Goal: Information Seeking & Learning: Check status

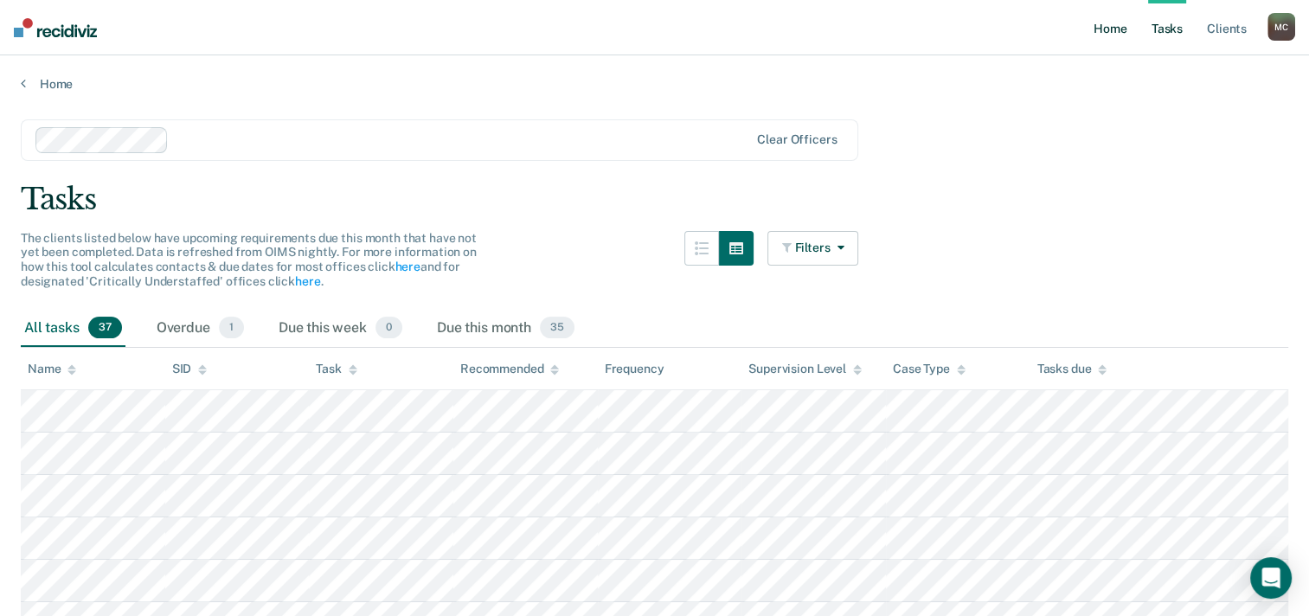
click at [1125, 28] on link "Home" at bounding box center [1110, 27] width 40 height 55
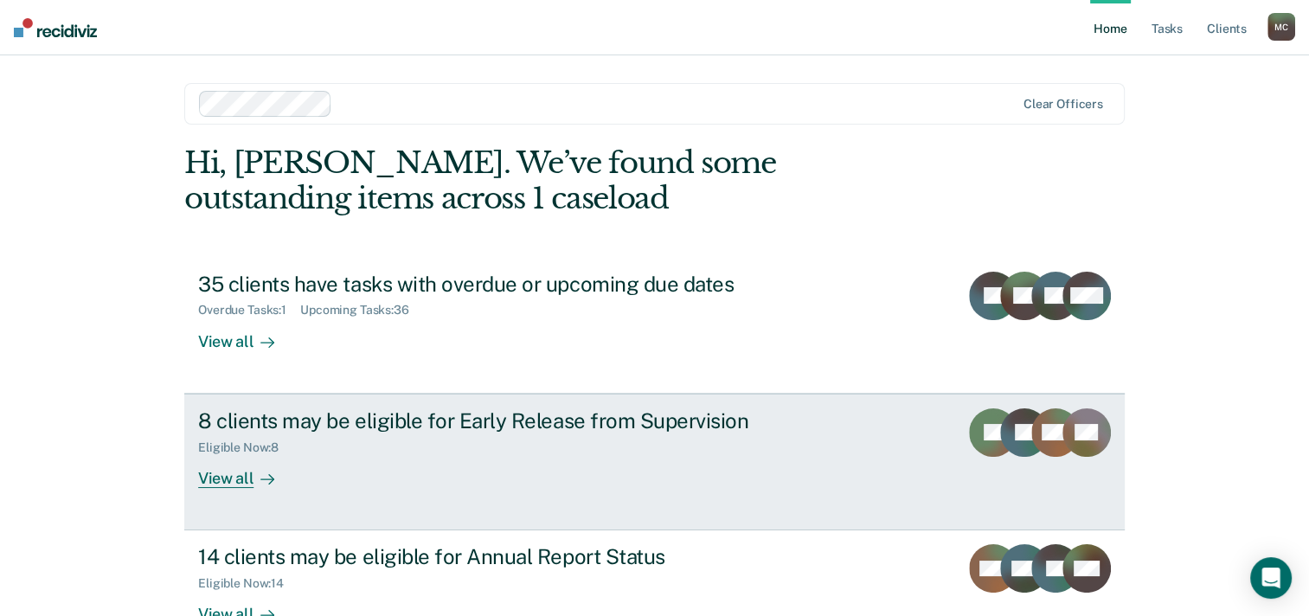
click at [528, 453] on div "Eligible Now : 8" at bounding box center [501, 445] width 607 height 22
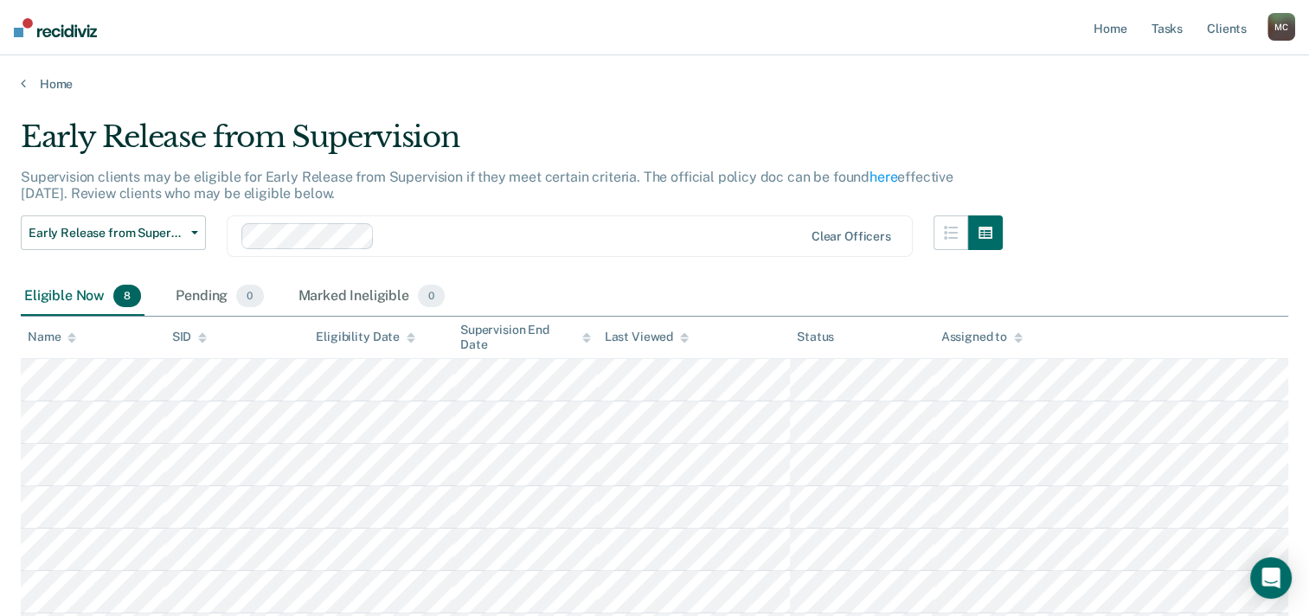
scroll to position [204, 0]
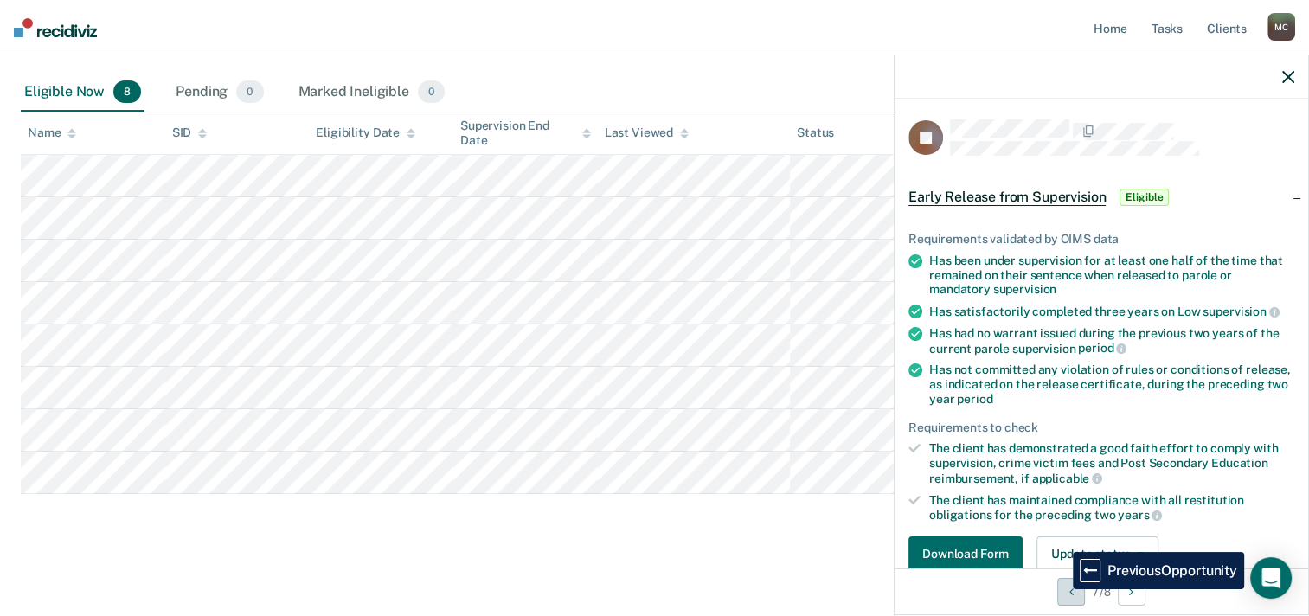
click at [1060, 589] on button "Previous Opportunity" at bounding box center [1071, 592] width 28 height 28
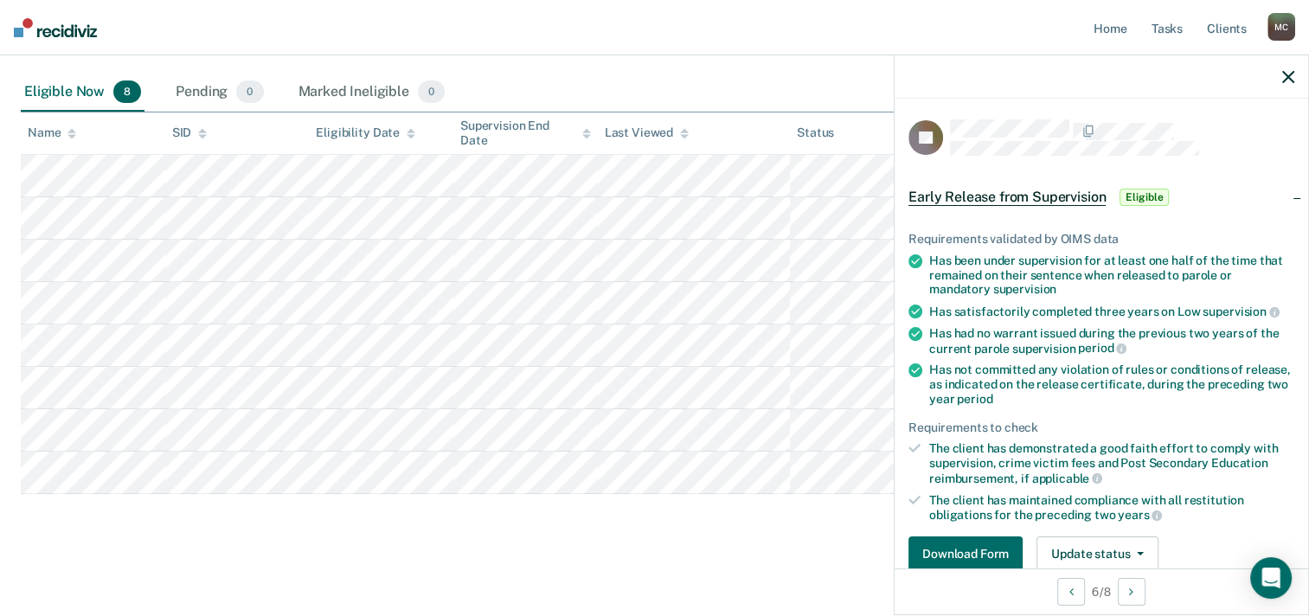
click at [41, 28] on img at bounding box center [55, 27] width 83 height 19
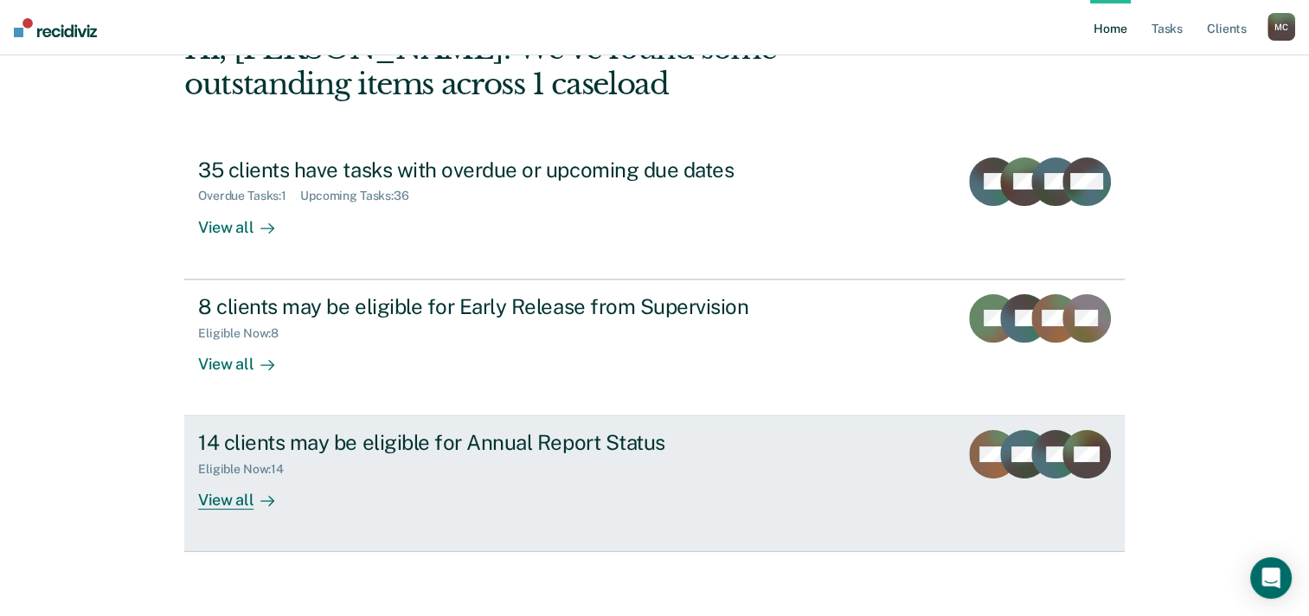
scroll to position [119, 0]
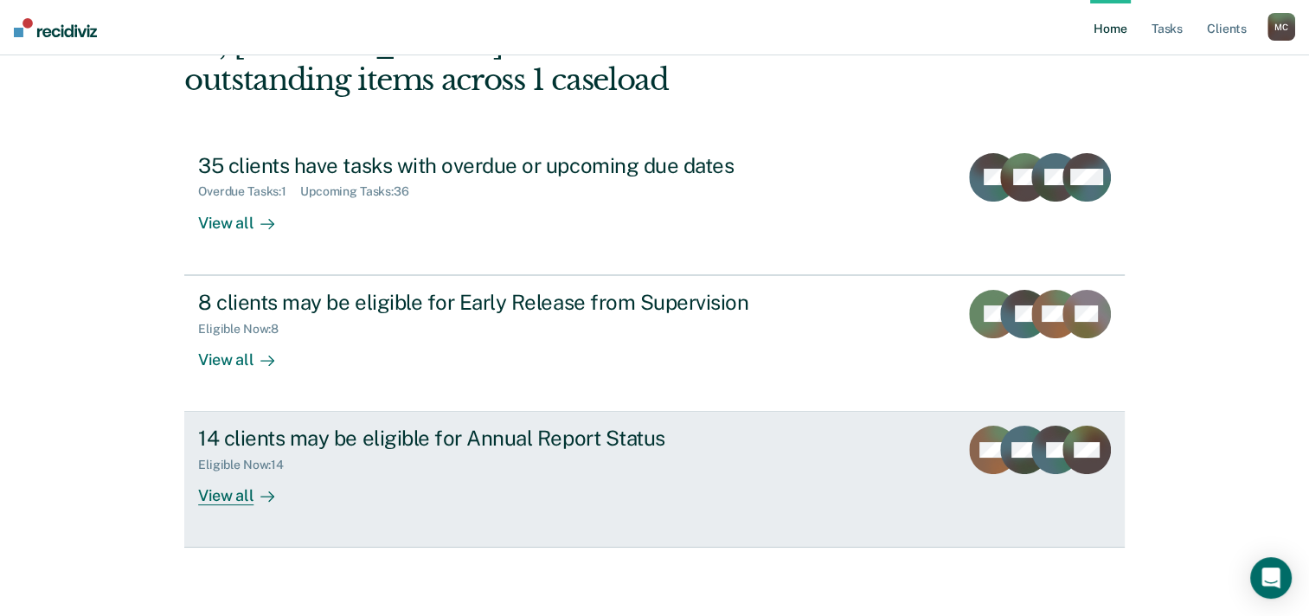
click at [469, 457] on div "Eligible Now : 14" at bounding box center [501, 462] width 607 height 22
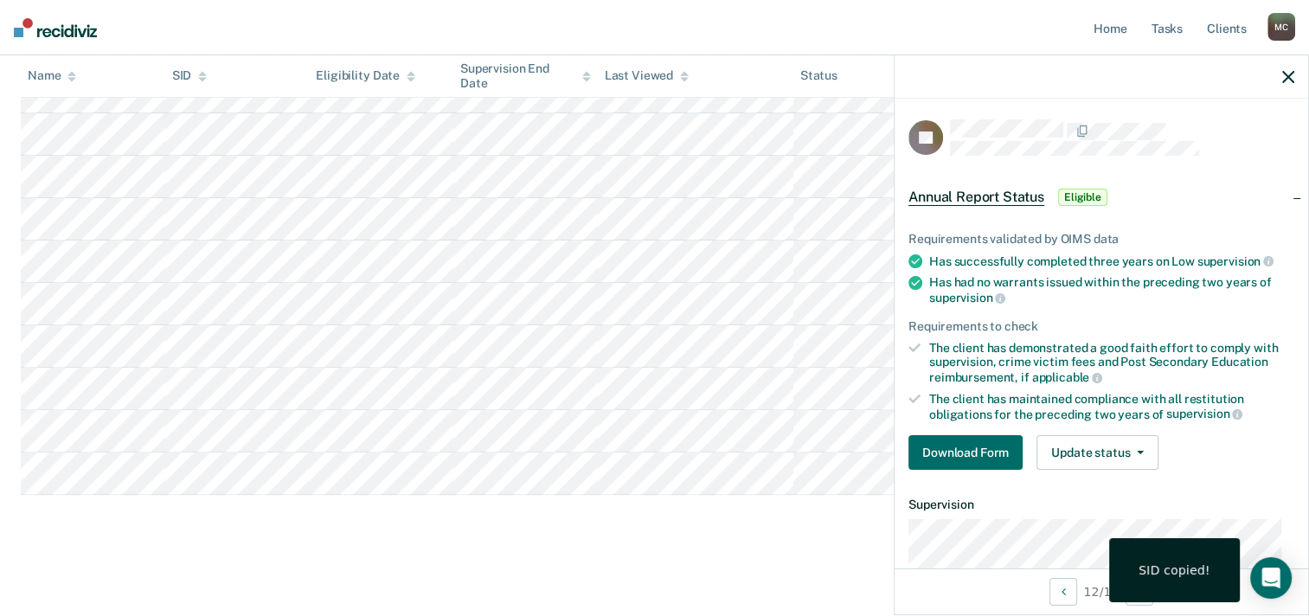
scroll to position [460, 0]
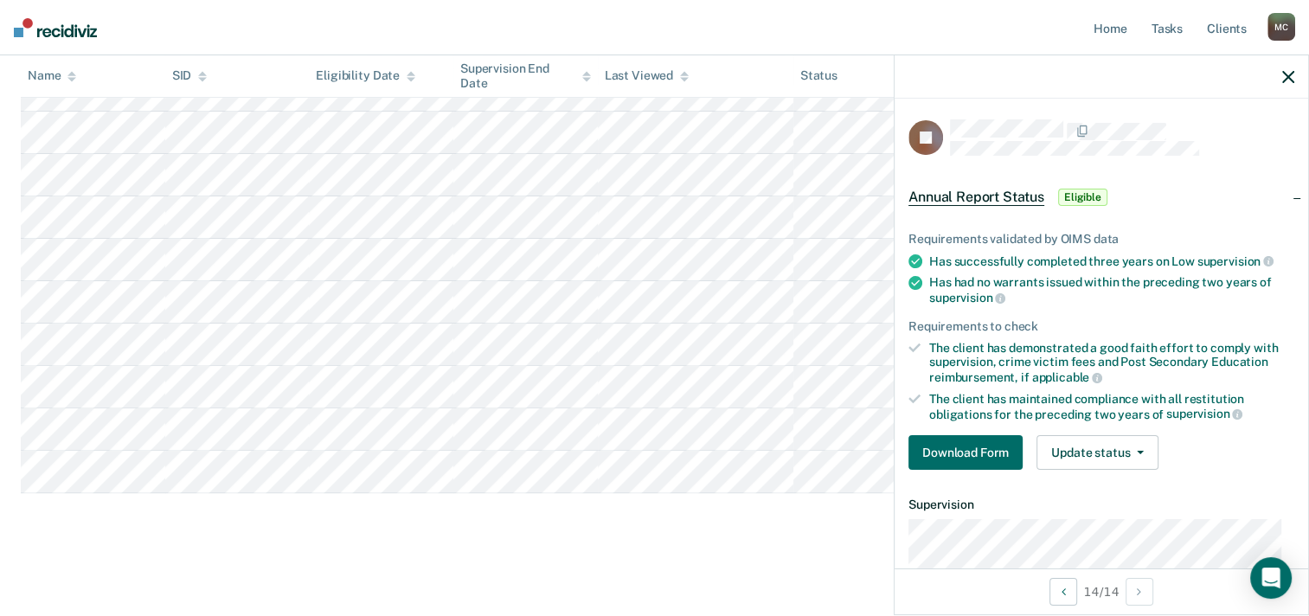
click at [422, 562] on main "Annual Report Status Supervision clients may be eligible for Annual Report Stat…" at bounding box center [654, 122] width 1309 height 980
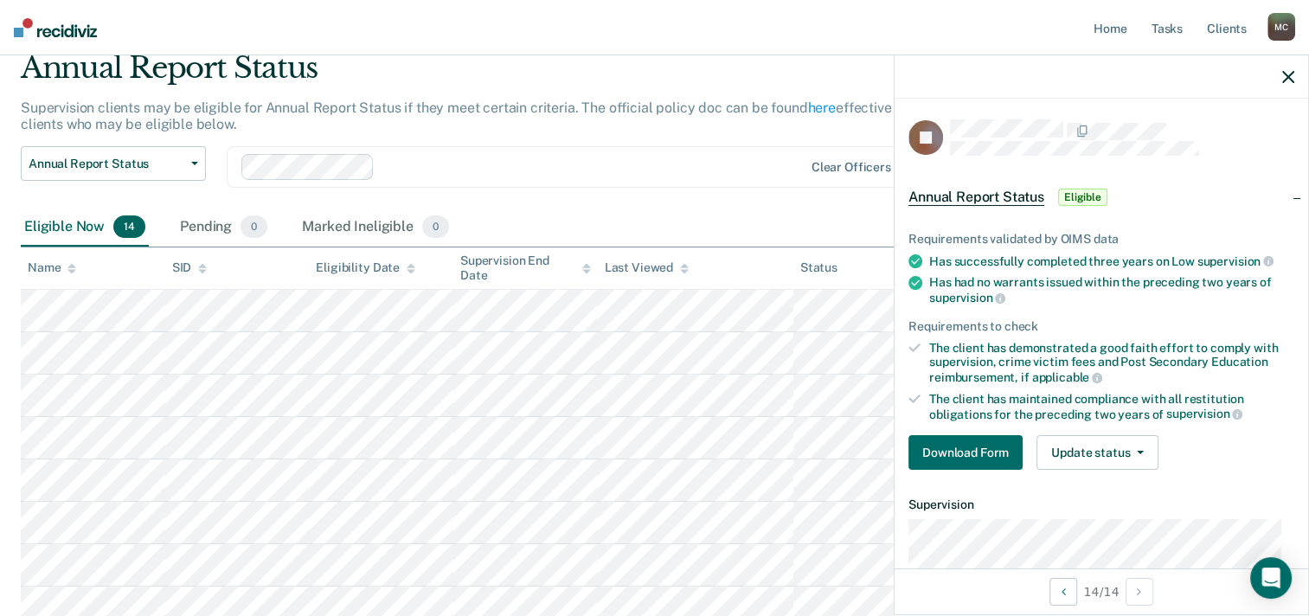
scroll to position [0, 0]
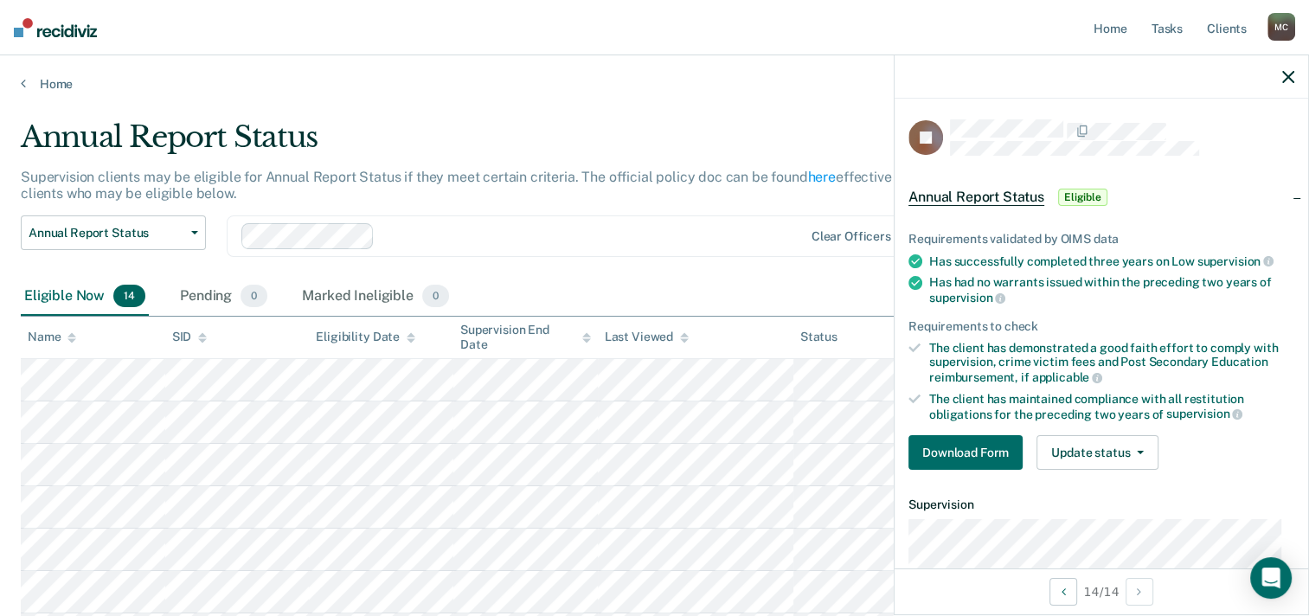
click at [470, 140] on div "Annual Report Status" at bounding box center [512, 143] width 982 height 49
click at [63, 29] on img at bounding box center [55, 27] width 83 height 19
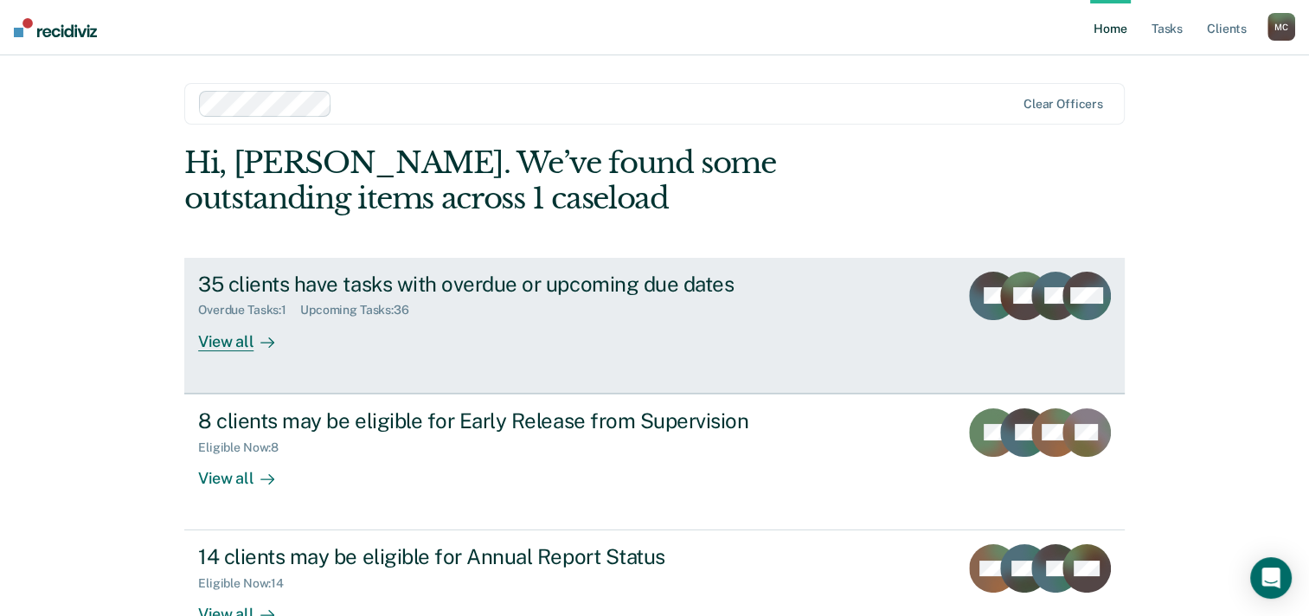
click at [318, 295] on div "35 clients have tasks with overdue or upcoming due dates" at bounding box center [501, 284] width 607 height 25
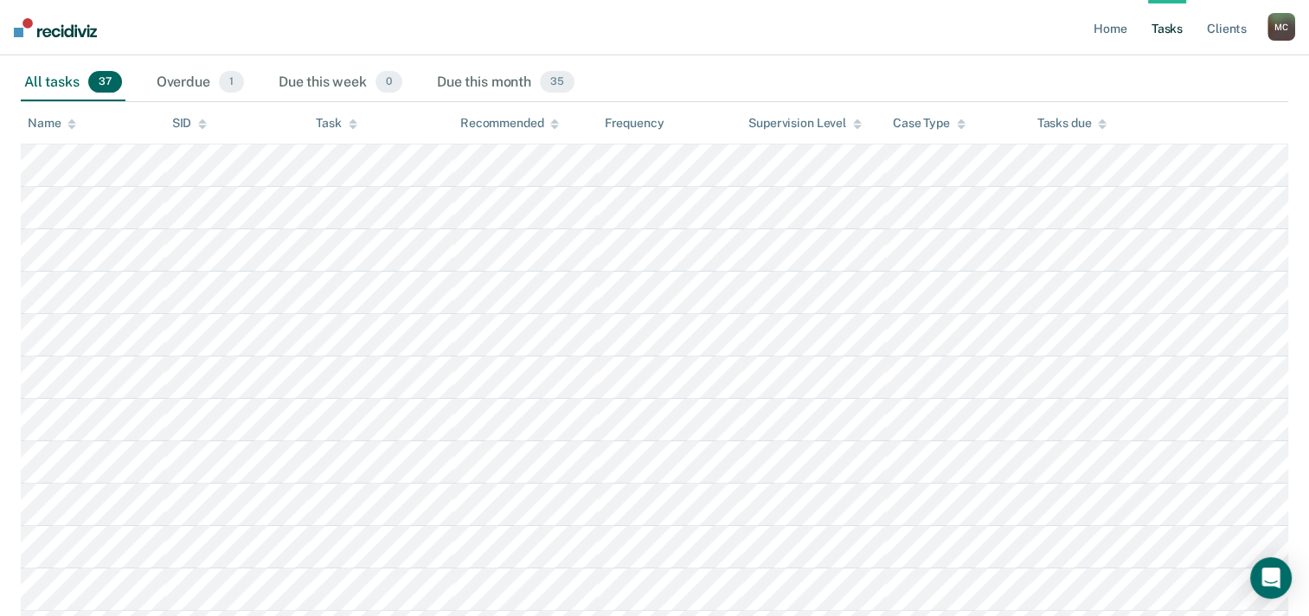
scroll to position [260, 0]
